Goal: Task Accomplishment & Management: Manage account settings

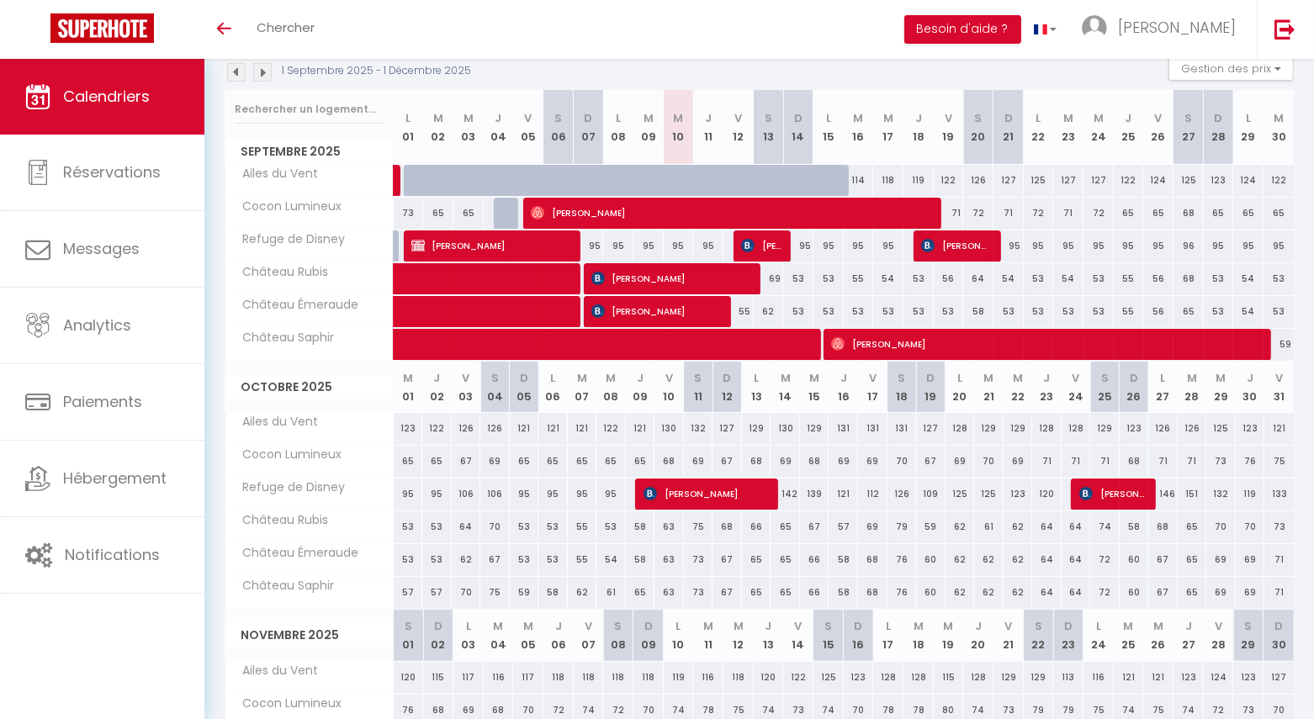
scroll to position [185, 0]
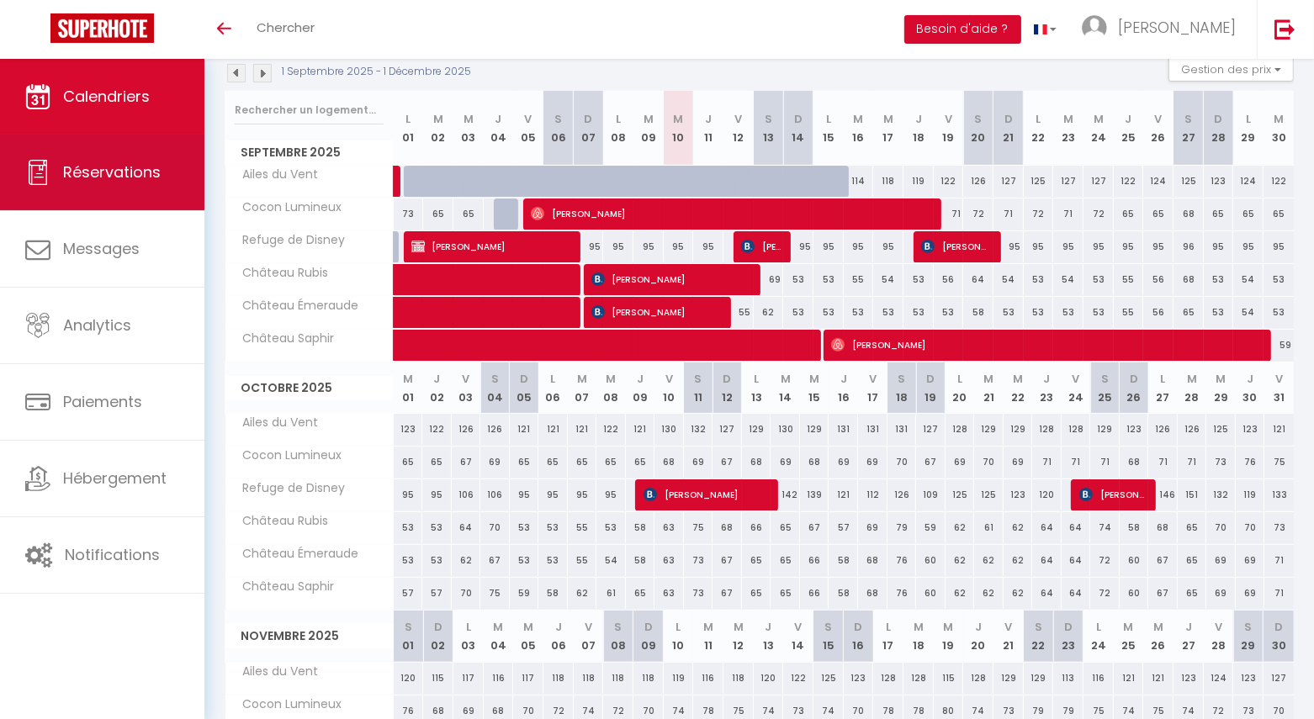
click at [103, 181] on span "Réservations" at bounding box center [112, 172] width 98 height 21
select select "not_cancelled"
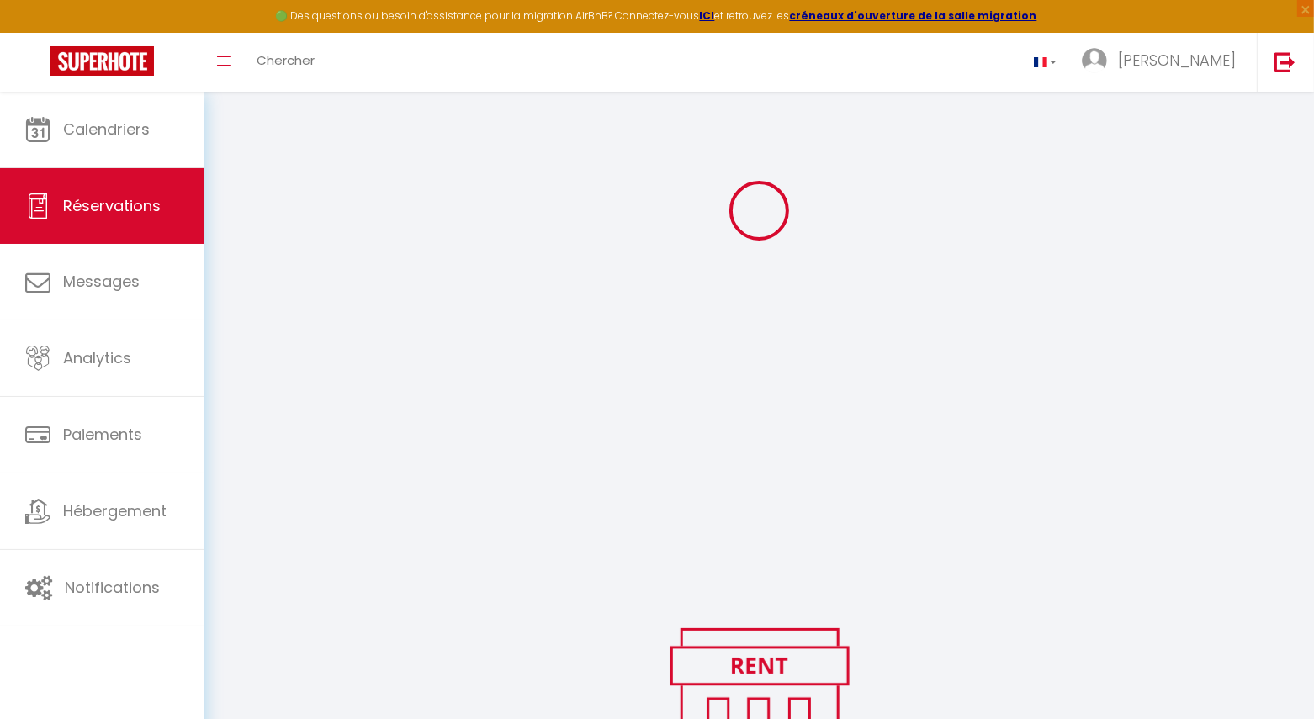
scroll to position [217, 0]
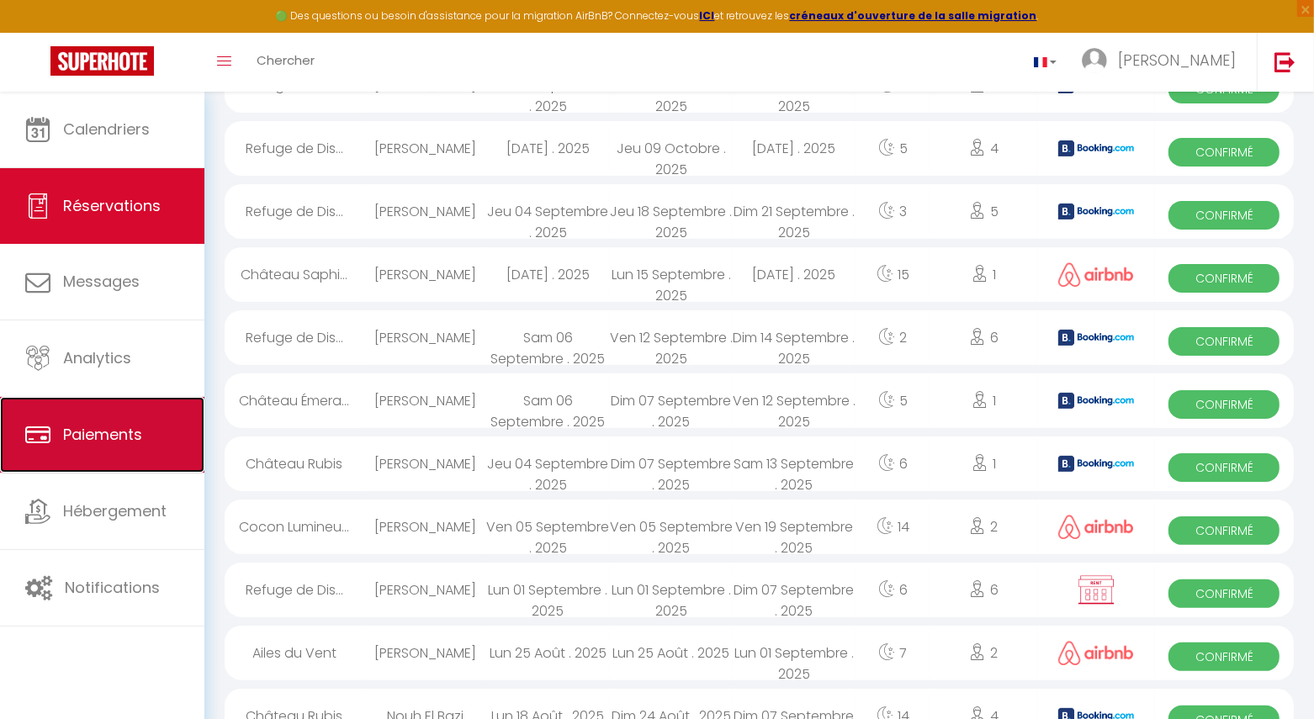
click at [130, 416] on link "Paiements" at bounding box center [102, 435] width 204 height 76
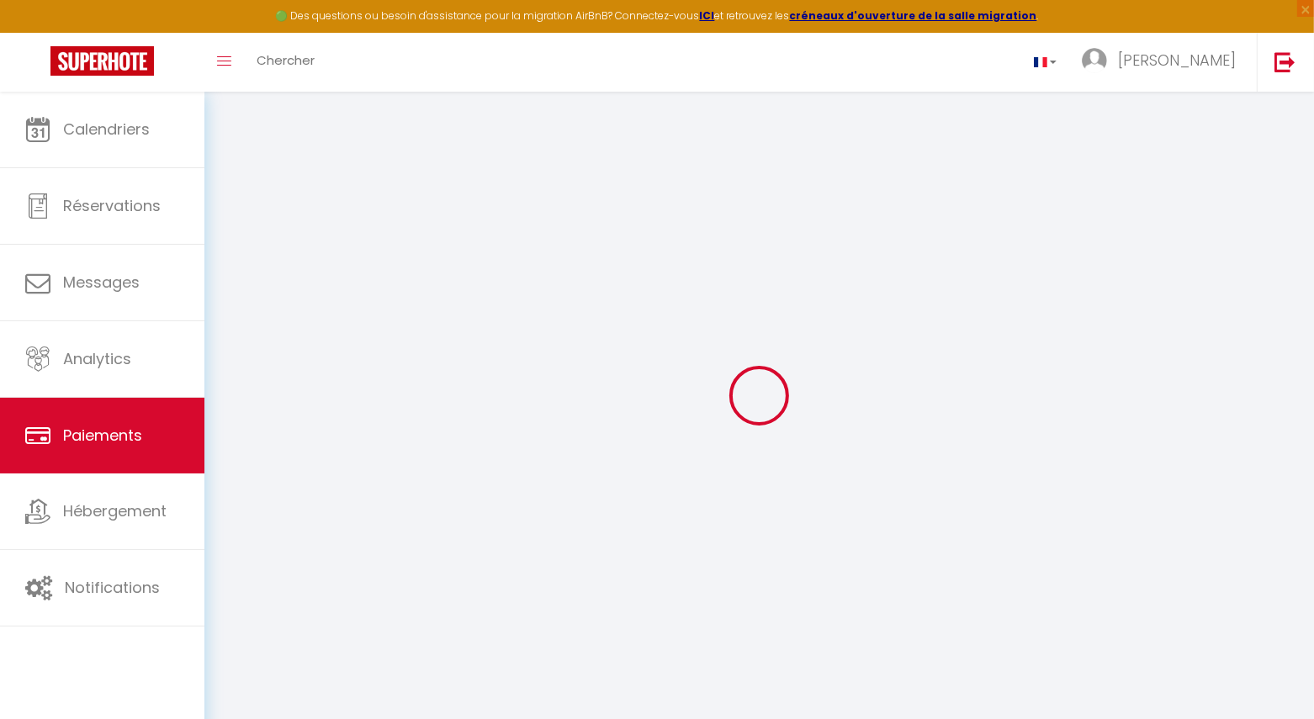
select select "2"
select select "0"
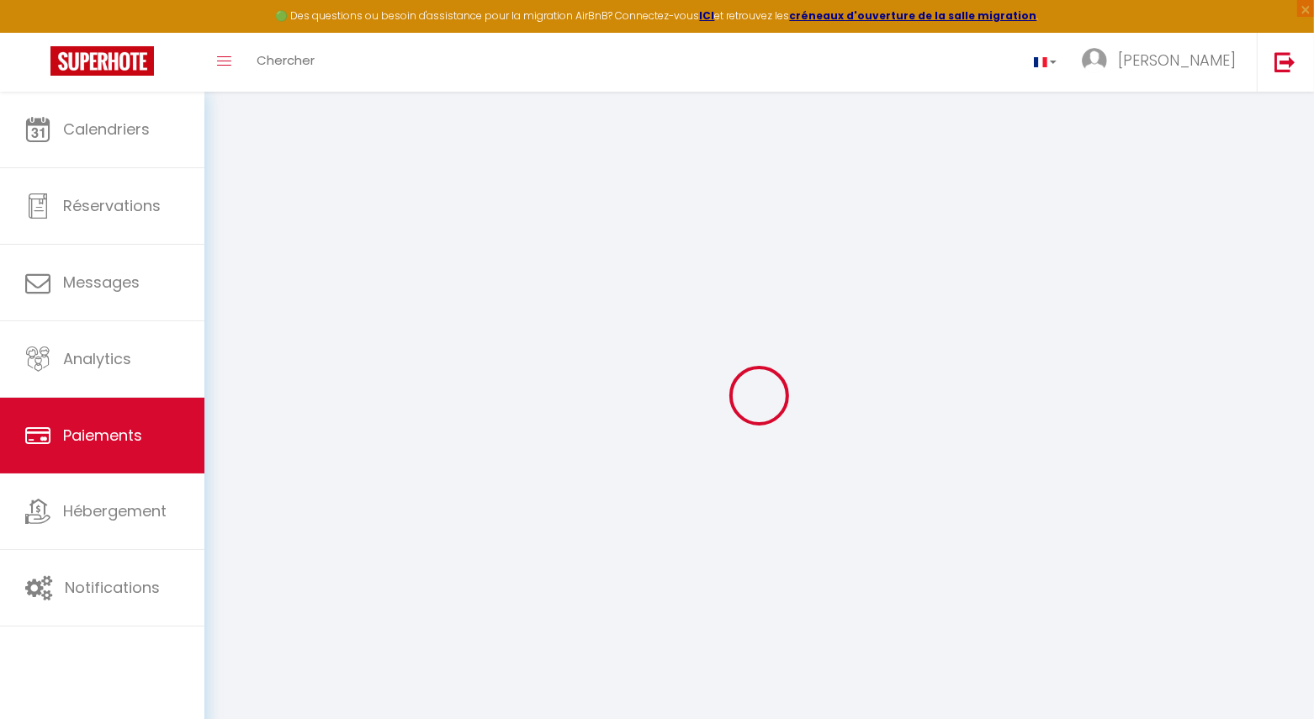
select select "0"
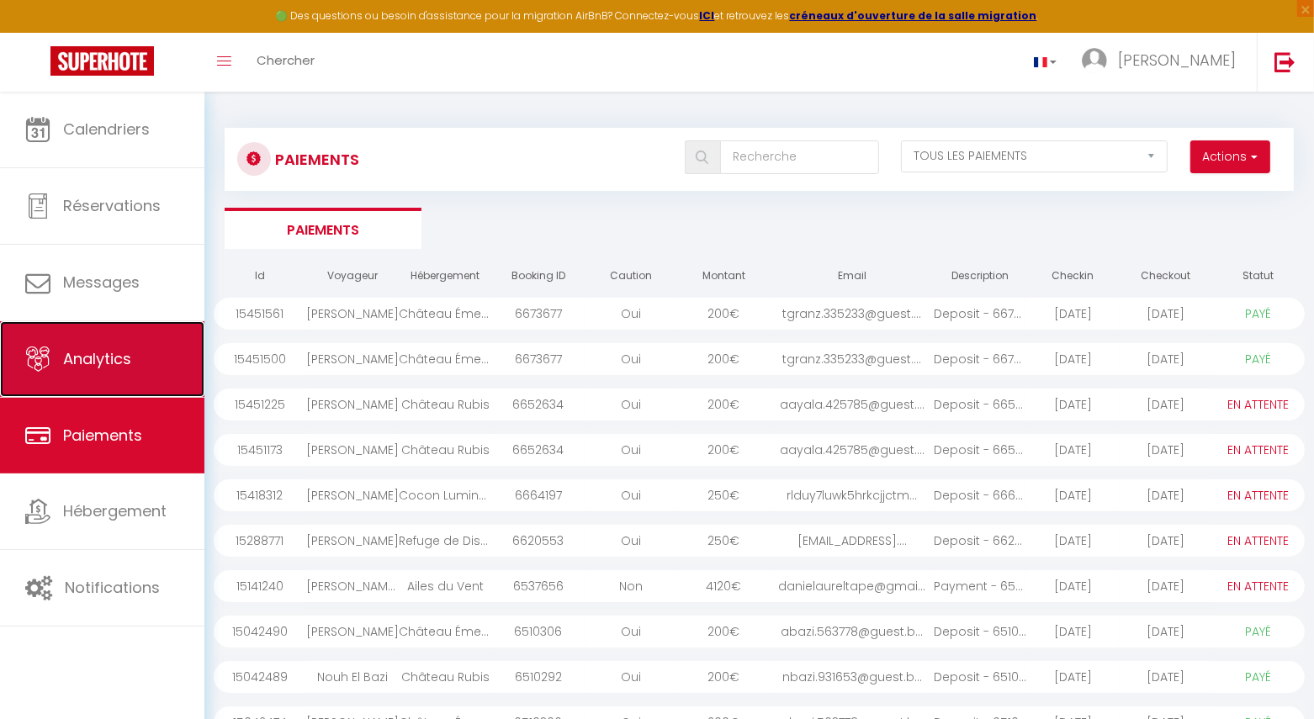
click at [131, 341] on link "Analytics" at bounding box center [102, 359] width 204 height 76
select select "2025"
select select "9"
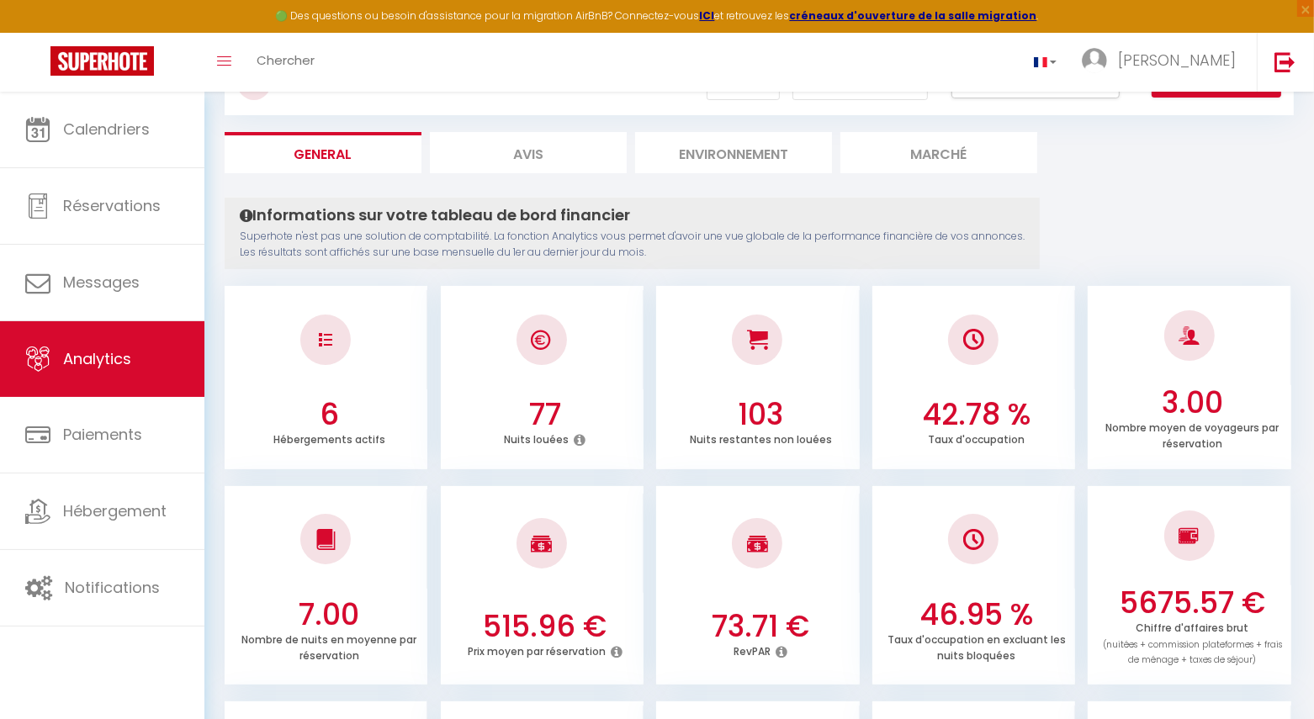
scroll to position [72, 0]
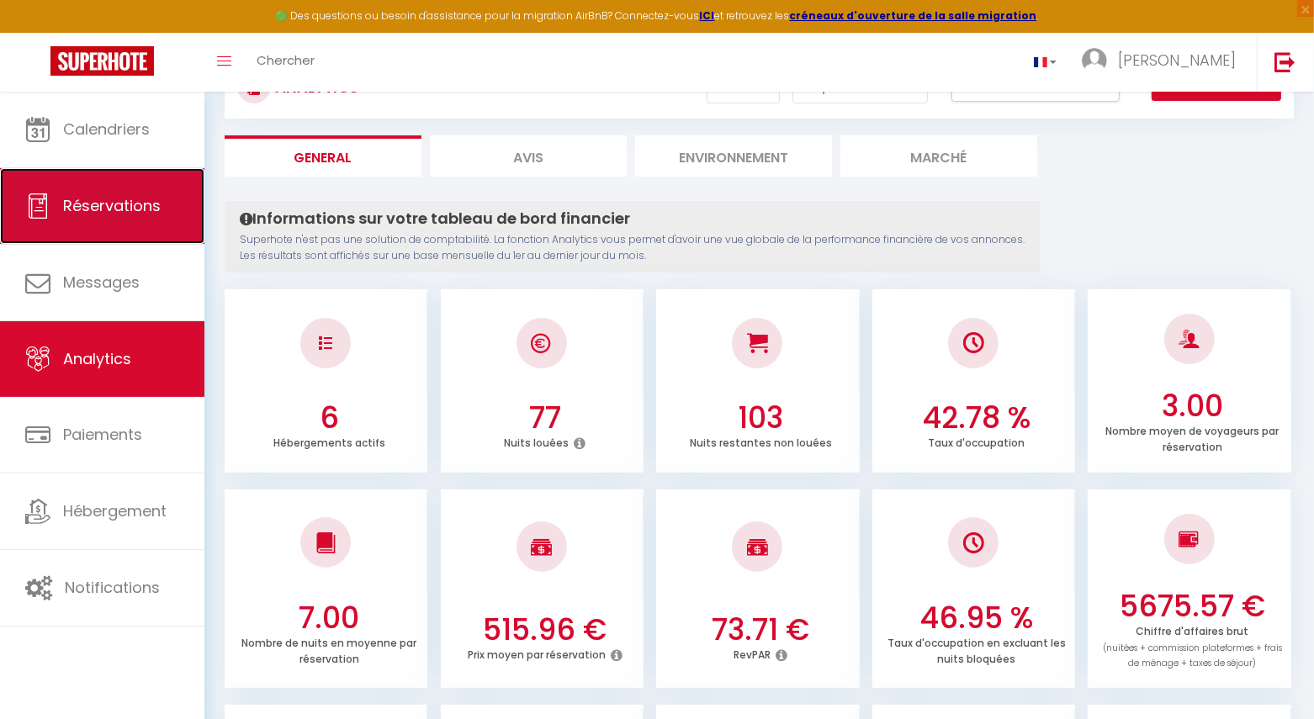
click at [187, 222] on link "Réservations" at bounding box center [102, 206] width 204 height 76
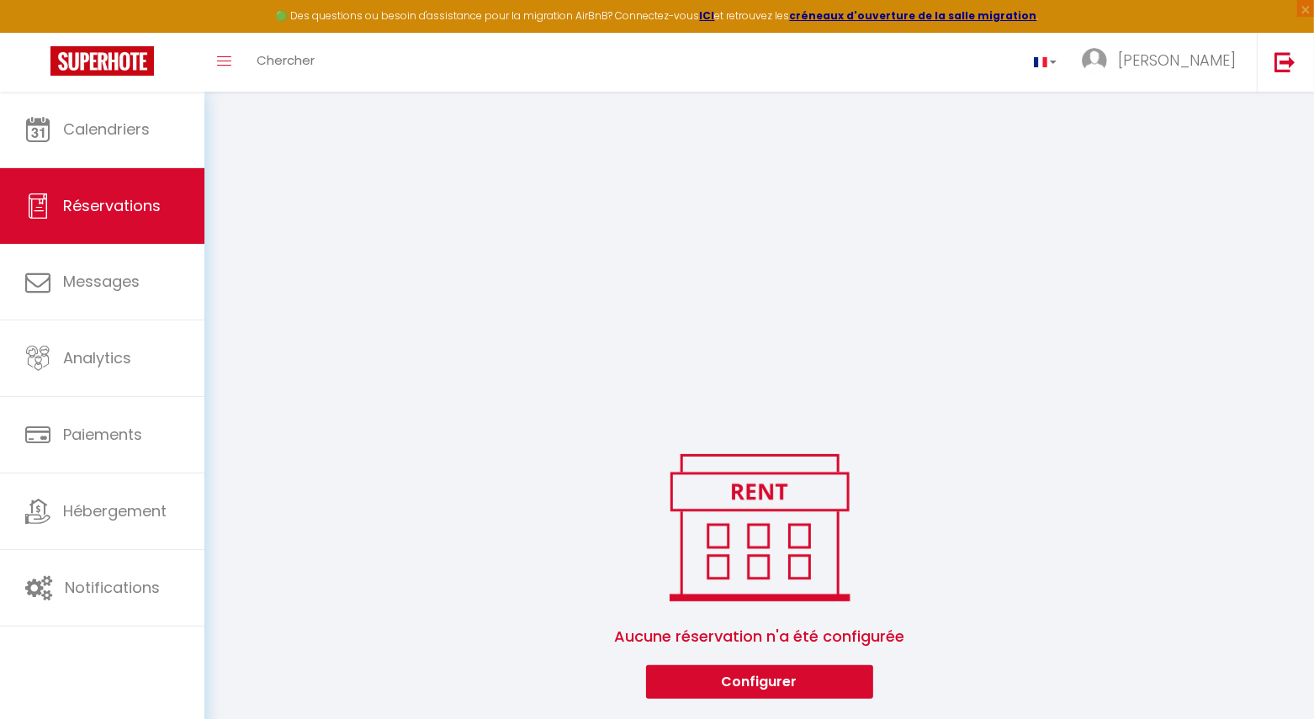
scroll to position [1151, 0]
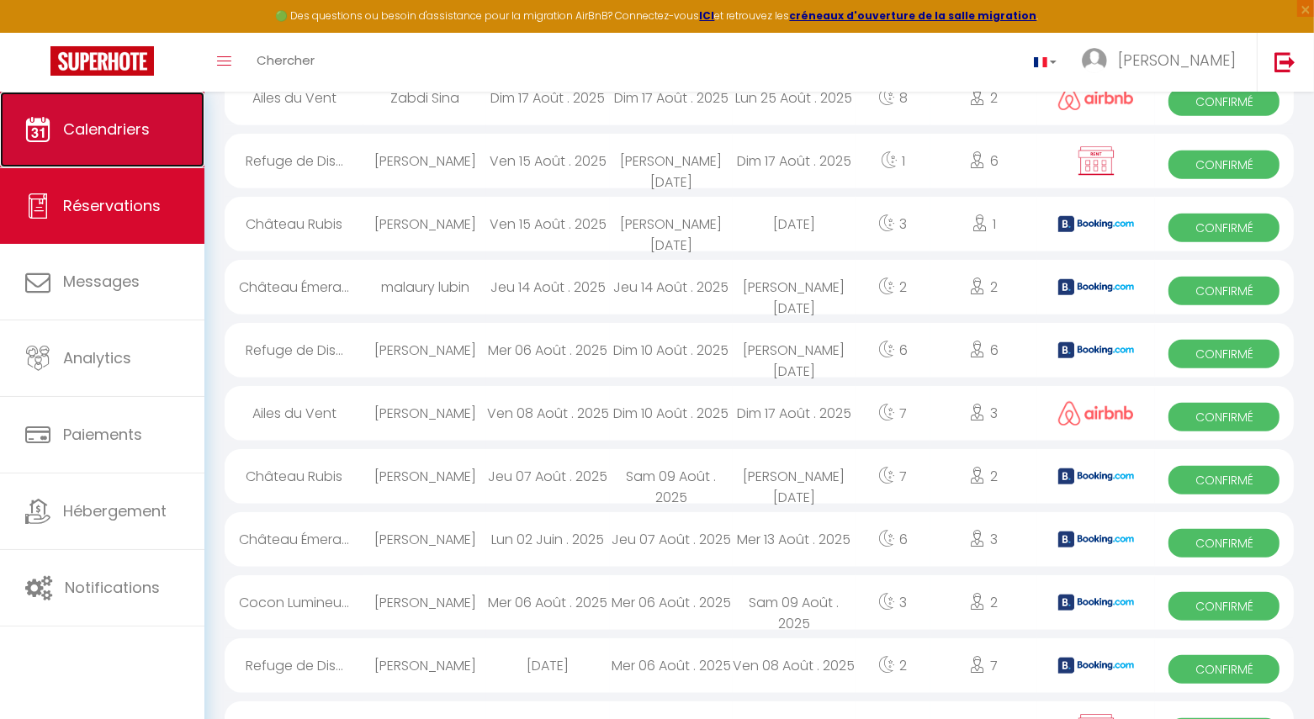
click at [152, 135] on link "Calendriers" at bounding box center [102, 130] width 204 height 76
